Goal: Information Seeking & Learning: Learn about a topic

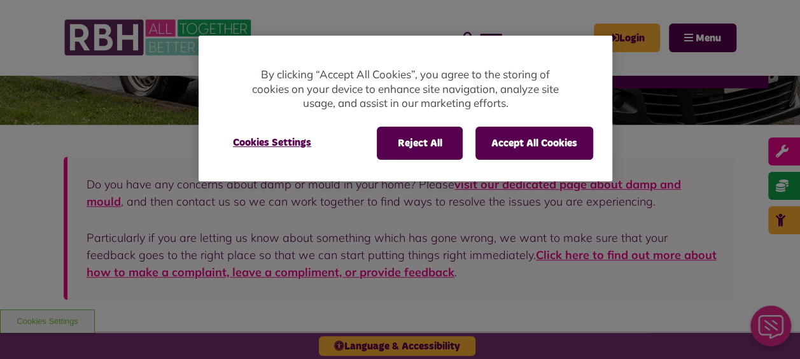
scroll to position [318, 0]
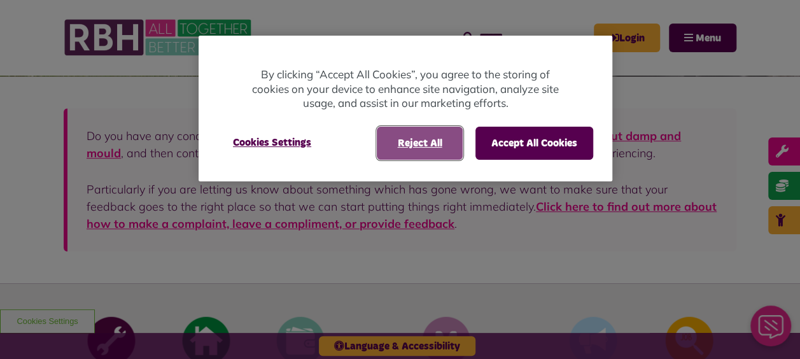
click at [423, 145] on button "Reject All" at bounding box center [420, 143] width 86 height 33
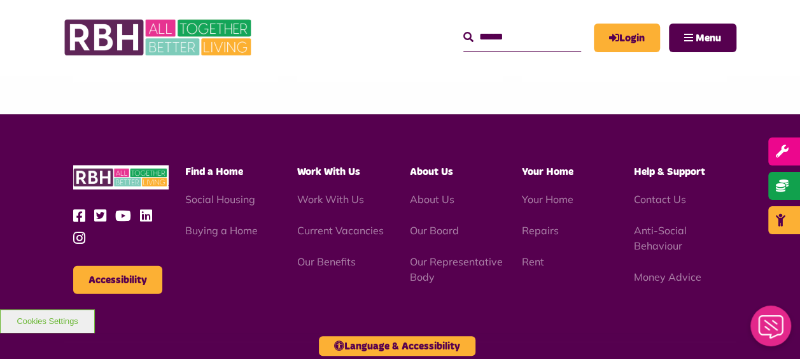
scroll to position [1243, 0]
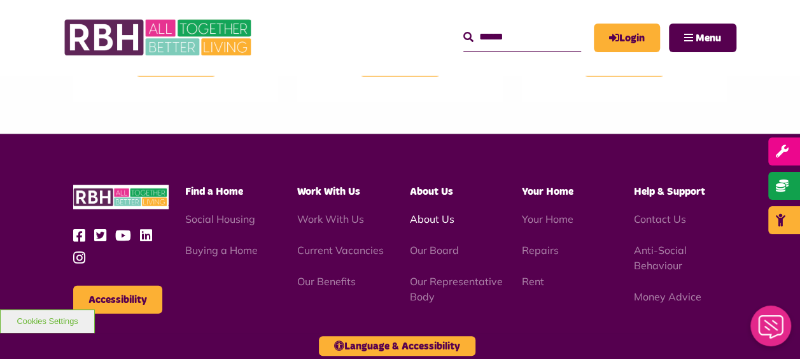
click at [437, 213] on link "About Us" at bounding box center [431, 219] width 45 height 13
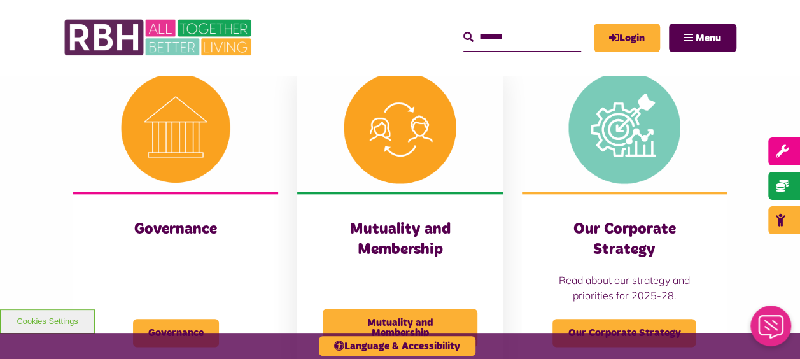
scroll to position [636, 0]
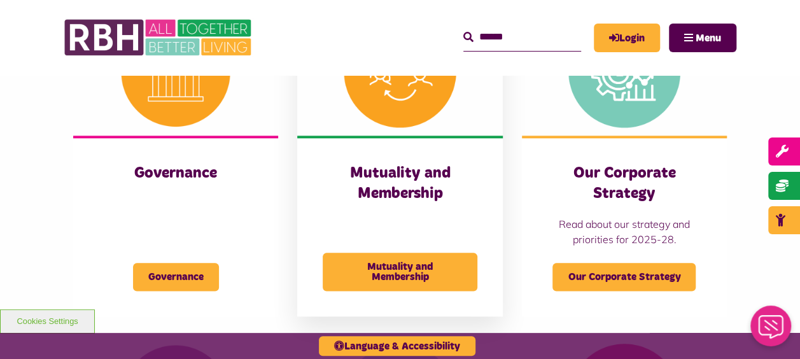
click at [368, 185] on h3 "Mutuality and Membership" at bounding box center [400, 183] width 154 height 39
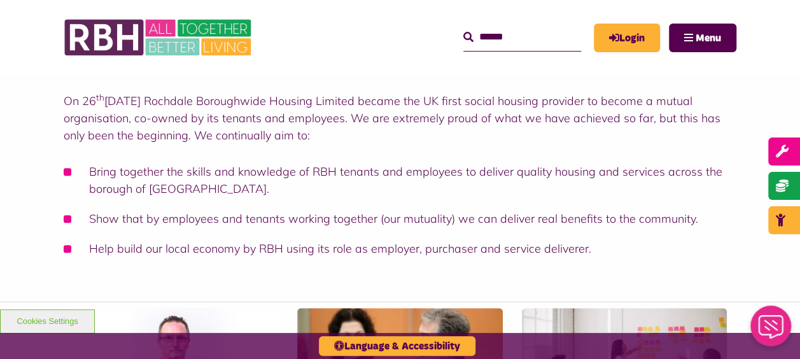
scroll to position [191, 0]
